Goal: Task Accomplishment & Management: Use online tool/utility

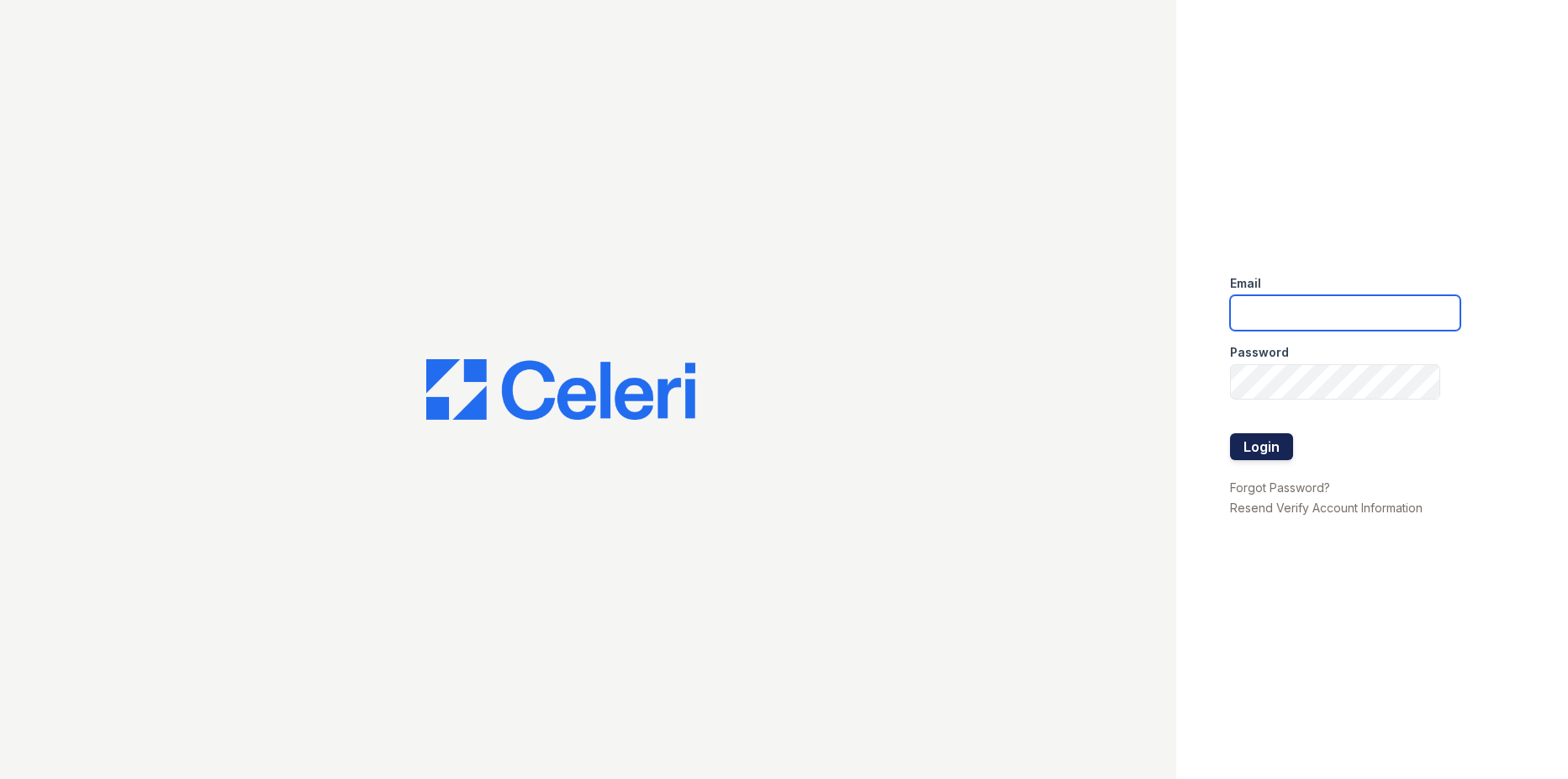
type input "[EMAIL_ADDRESS][DOMAIN_NAME]"
click at [1276, 444] on button "Login" at bounding box center [1261, 446] width 63 height 27
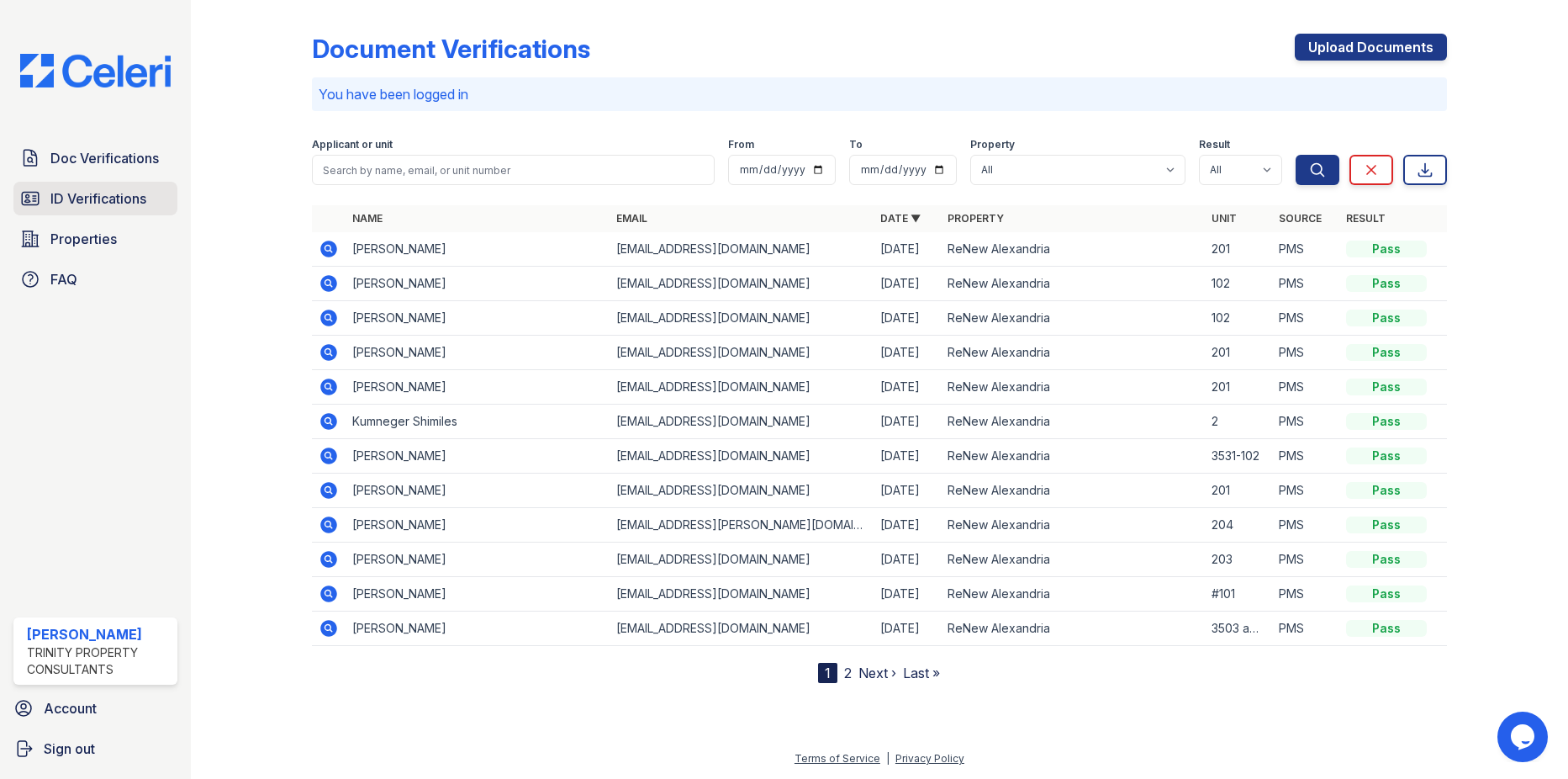
click at [100, 208] on span "ID Verifications" at bounding box center [99, 198] width 96 height 20
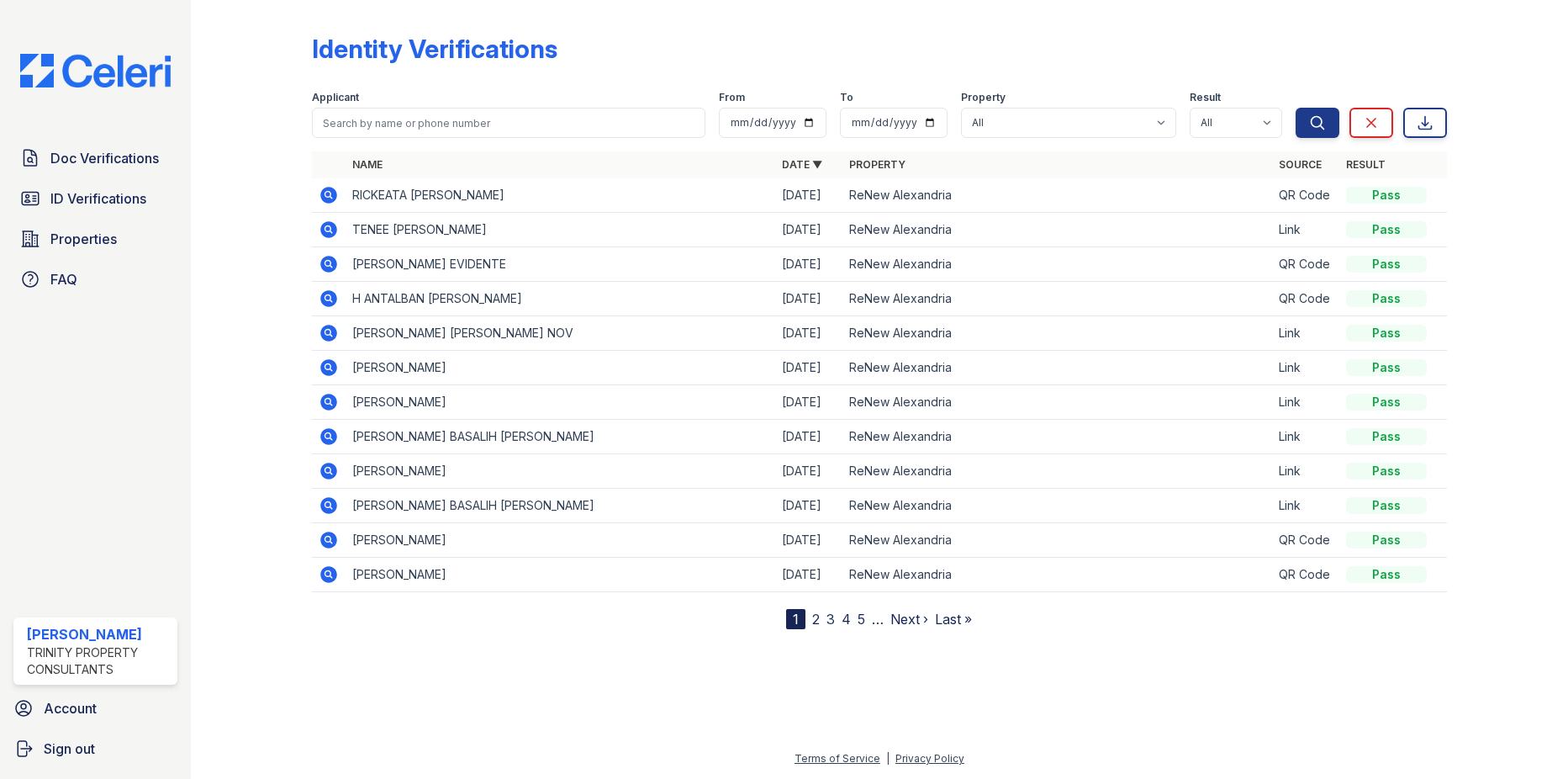
click at [230, 103] on div at bounding box center [265, 318] width 95 height 623
click at [126, 477] on div "Doc Verifications ID Verifications Properties FAQ Elizabeth Morales Trinity Pro…" at bounding box center [96, 390] width 191 height 779
